Goal: Information Seeking & Learning: Find specific fact

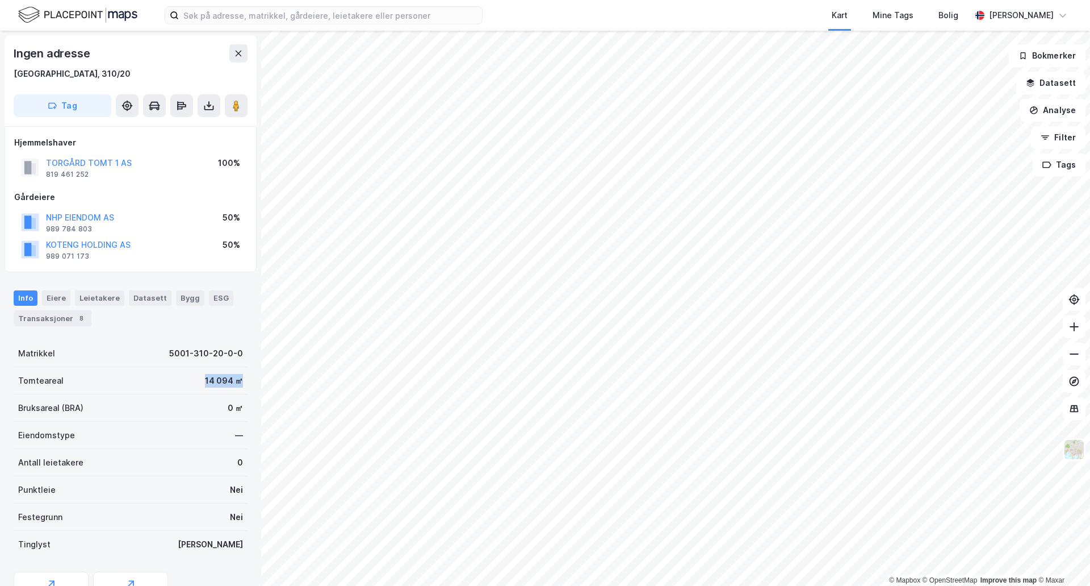
drag, startPoint x: 160, startPoint y: 376, endPoint x: 241, endPoint y: 378, distance: 81.8
click at [241, 378] on div "Ingen adresse [GEOGRAPHIC_DATA], 310/20 Tag Hjemmelshaver TORGÅRD TOMT 1 AS 819…" at bounding box center [130, 308] width 261 height 555
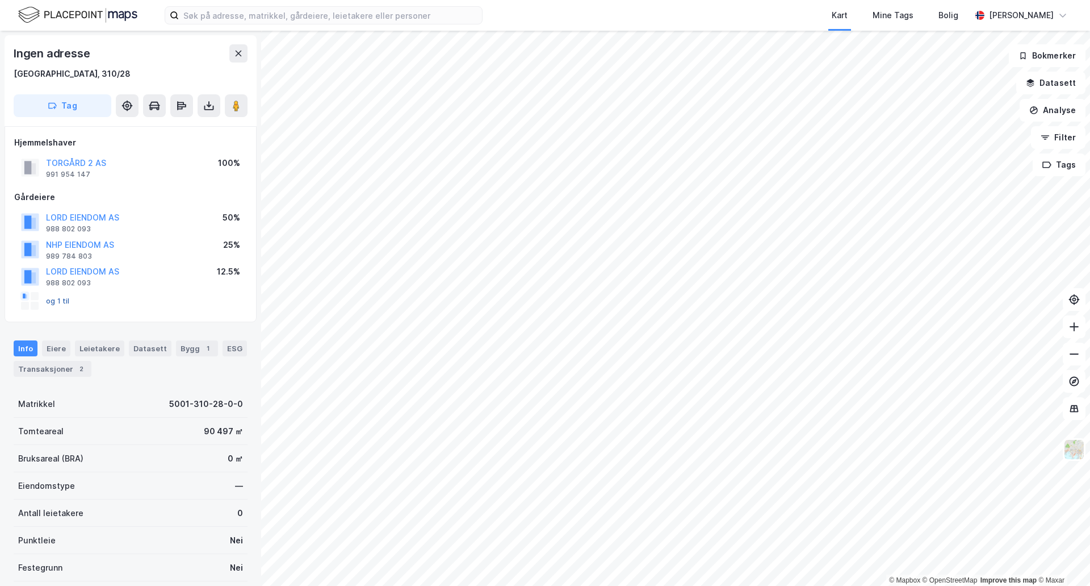
click at [0, 0] on button "og 1 til" at bounding box center [0, 0] width 0 height 0
